Goal: Task Accomplishment & Management: Use online tool/utility

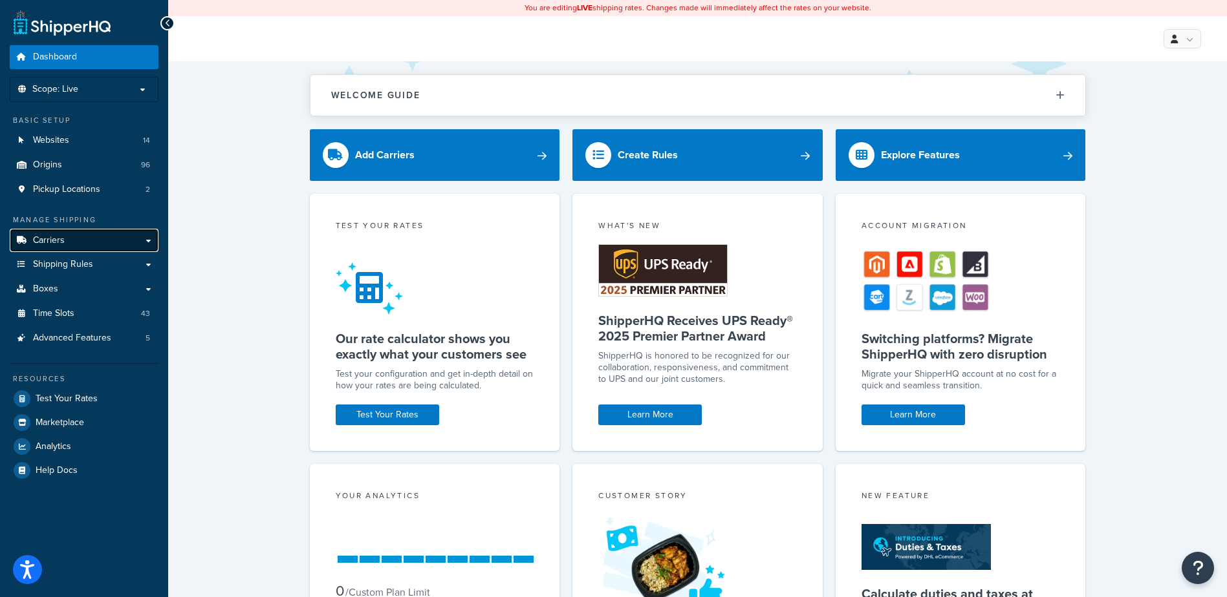
click at [63, 239] on span "Carriers" at bounding box center [49, 240] width 32 height 11
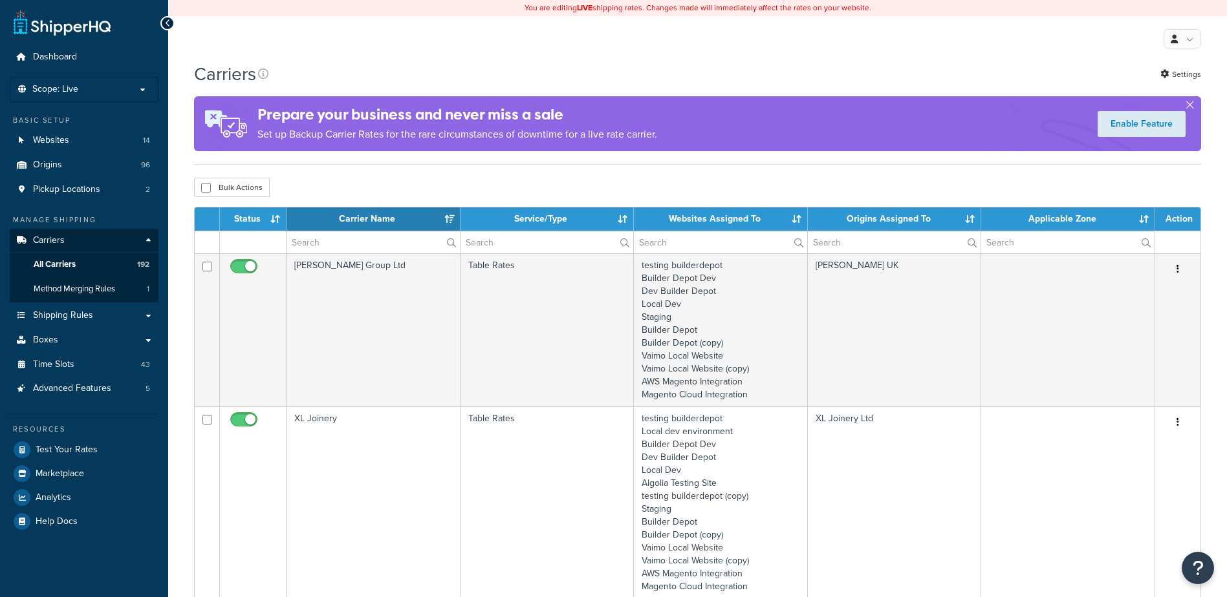
select select "15"
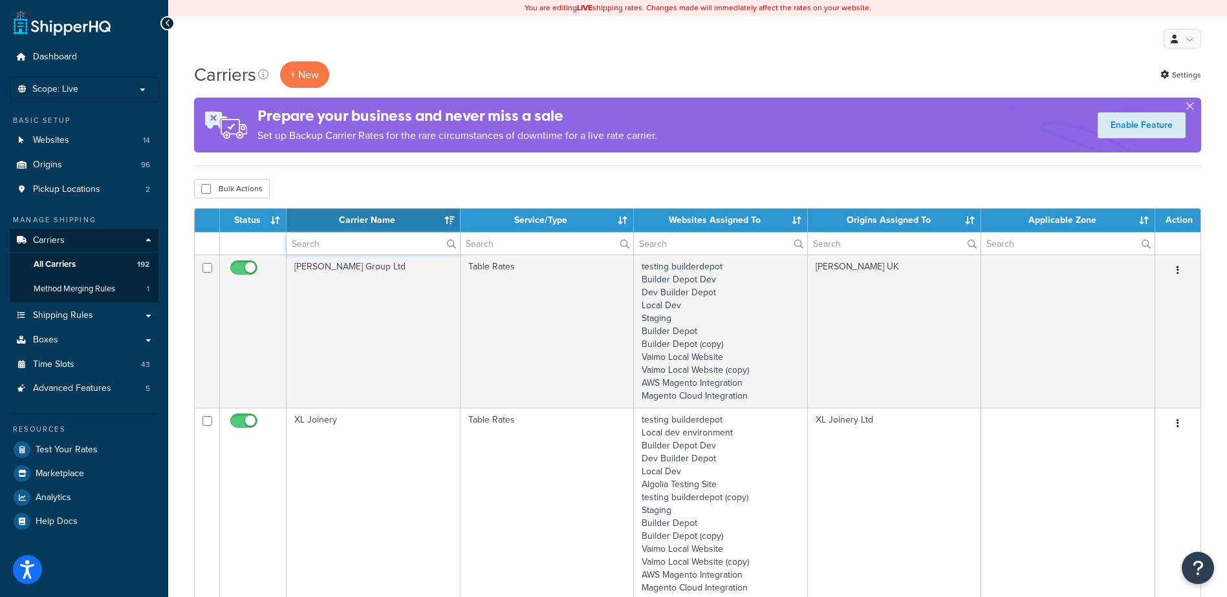
click at [310, 250] on input "text" at bounding box center [372, 244] width 173 height 22
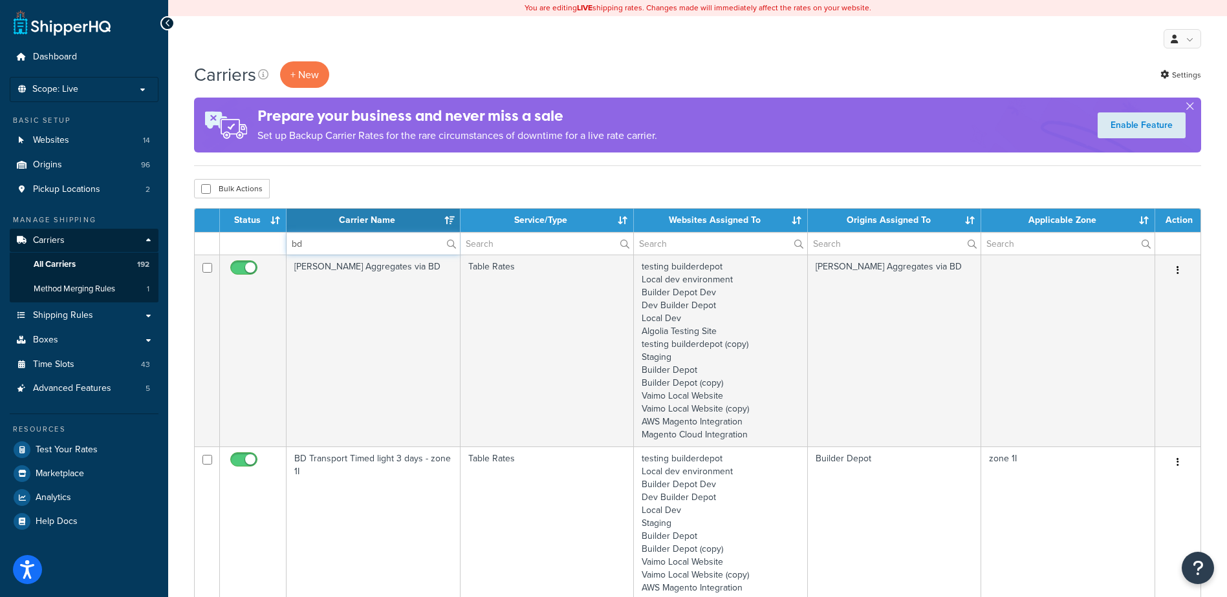
type input "b"
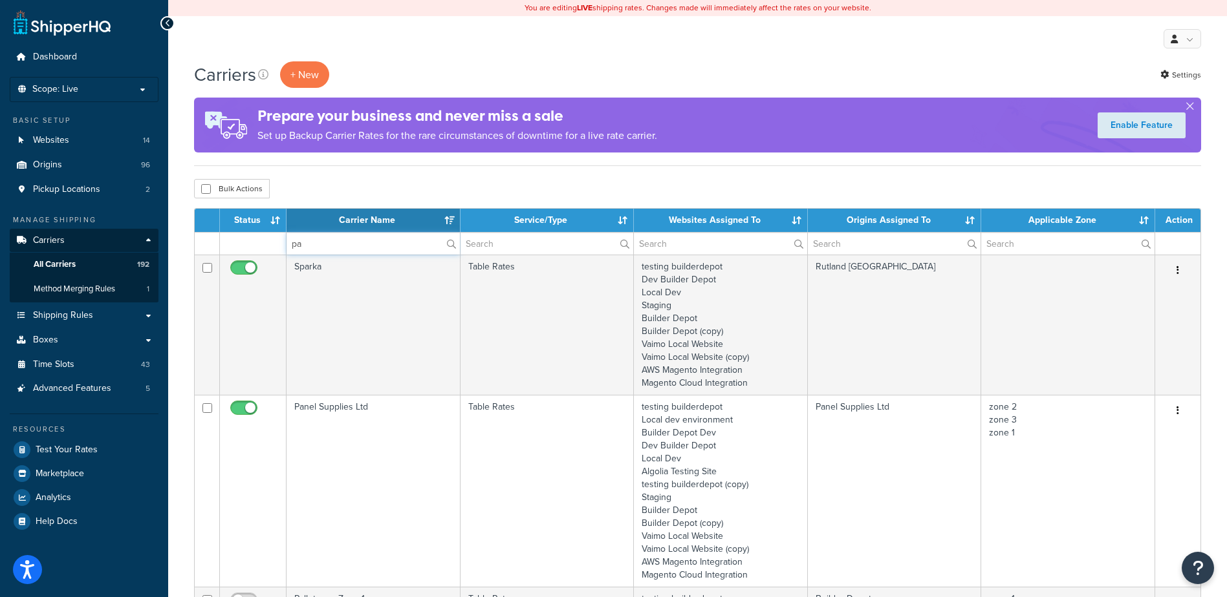
type input "p"
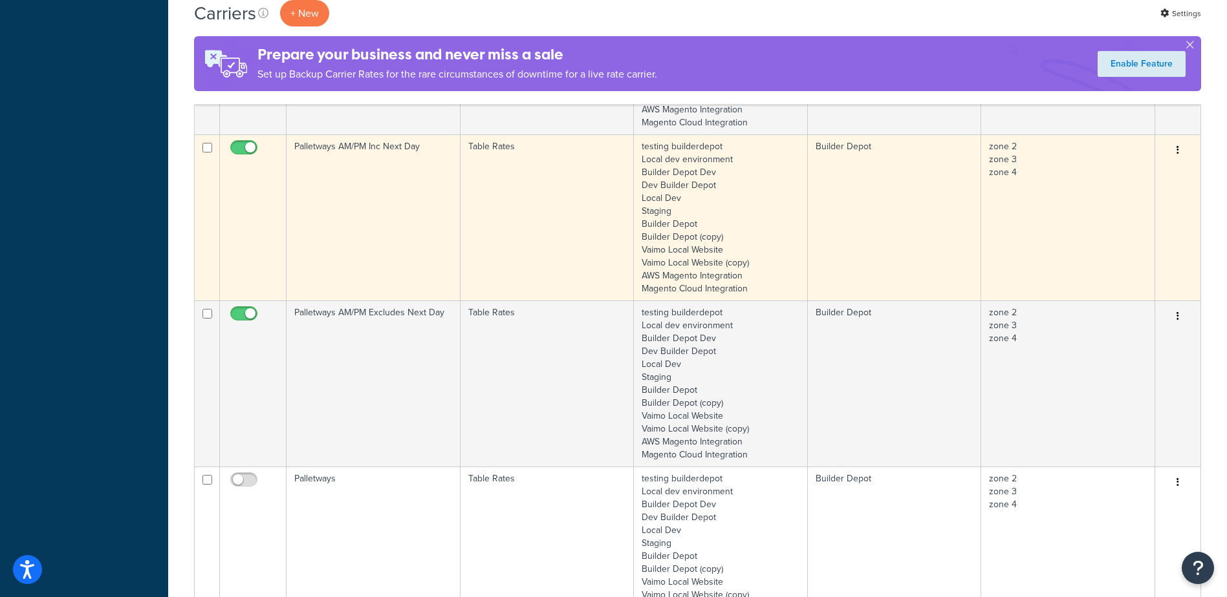
scroll to position [970, 0]
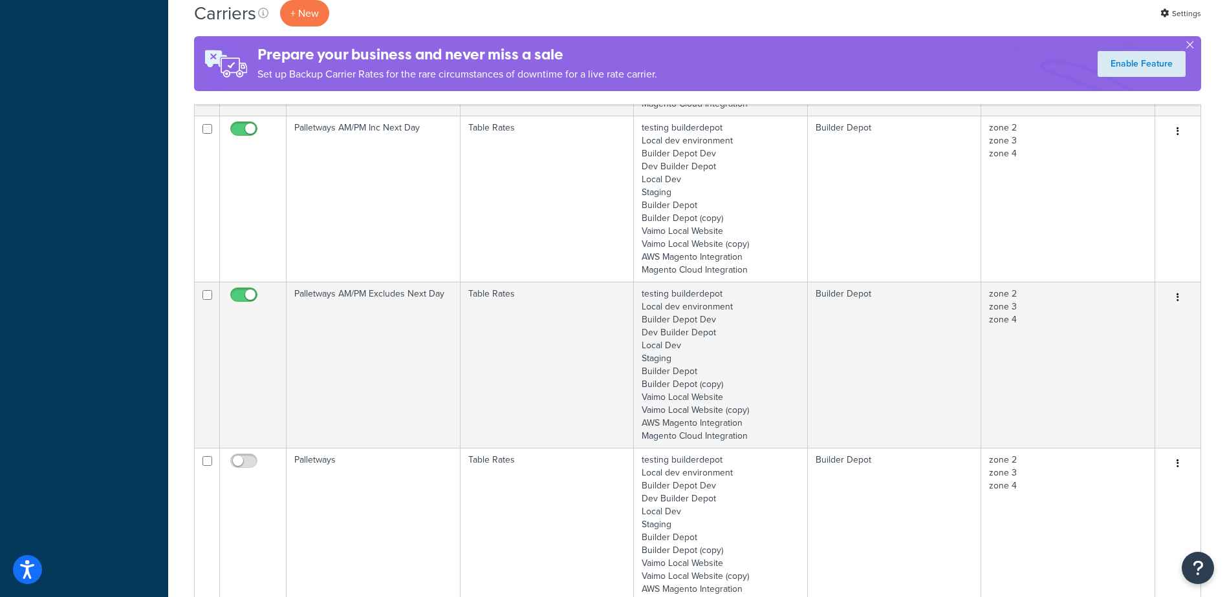
type input "palletways"
